Goal: Transaction & Acquisition: Purchase product/service

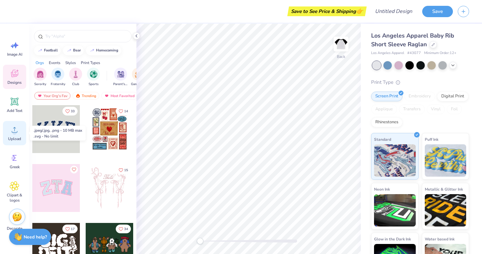
click at [15, 131] on circle at bounding box center [14, 132] width 5 height 5
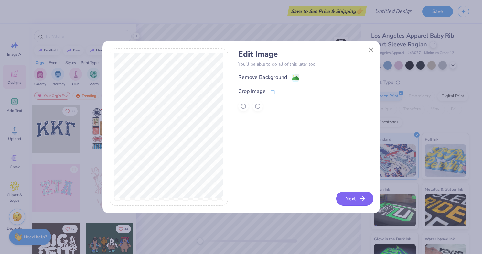
click at [354, 199] on button "Next" at bounding box center [354, 198] width 37 height 14
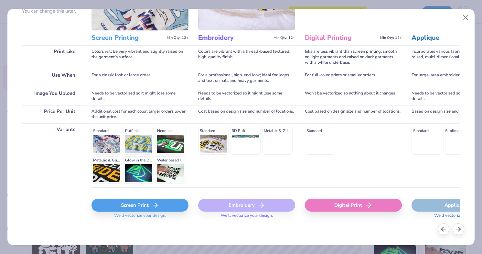
scroll to position [68, 0]
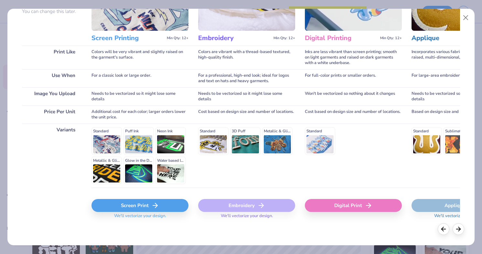
click at [144, 204] on div "Screen Print" at bounding box center [139, 205] width 97 height 13
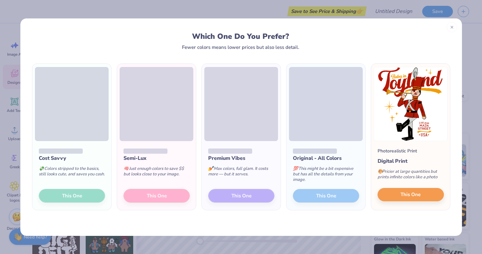
click at [419, 196] on span "This One" at bounding box center [410, 194] width 20 height 7
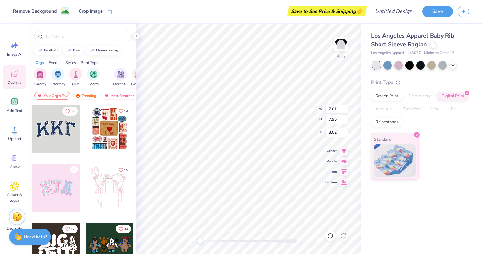
click at [374, 219] on div "Los Angeles Apparel Baby Rib Short Sleeve Raglan Los Angeles Apparel # 43077 Mi…" at bounding box center [420, 139] width 121 height 230
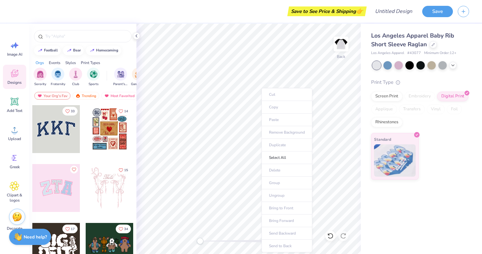
click at [381, 205] on div "Los Angeles Apparel Baby Rib Short Sleeve Raglan Los Angeles Apparel # 43077 Mi…" at bounding box center [420, 139] width 121 height 230
click at [136, 36] on icon at bounding box center [136, 35] width 5 height 5
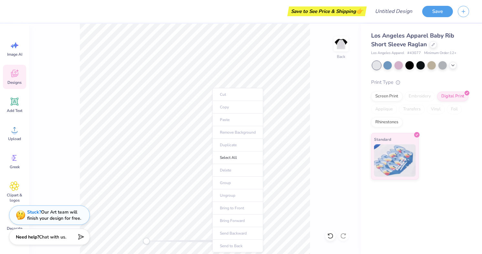
click at [420, 239] on div "Los Angeles Apparel Baby Rib Short Sleeve Raglan Los Angeles Apparel # 43077 Mi…" at bounding box center [420, 139] width 121 height 230
